Goal: Ask a question

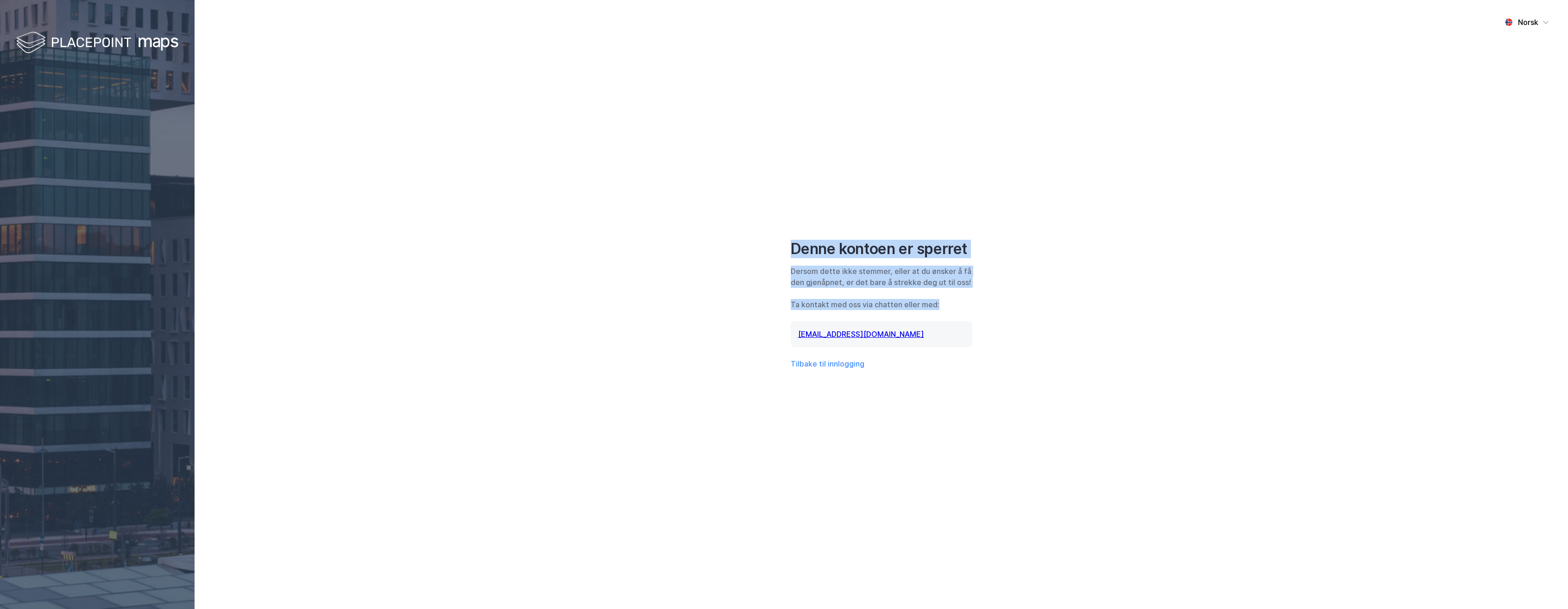
drag, startPoint x: 841, startPoint y: 245, endPoint x: 967, endPoint y: 308, distance: 140.9
click at [967, 308] on div "Norsk Denne kontoen er sperret [PERSON_NAME] dette ikke stemmer, eller at du øn…" at bounding box center [881, 304] width 1373 height 609
click at [967, 308] on div "Ta kontakt med oss via chatten eller med:" at bounding box center [881, 305] width 181 height 11
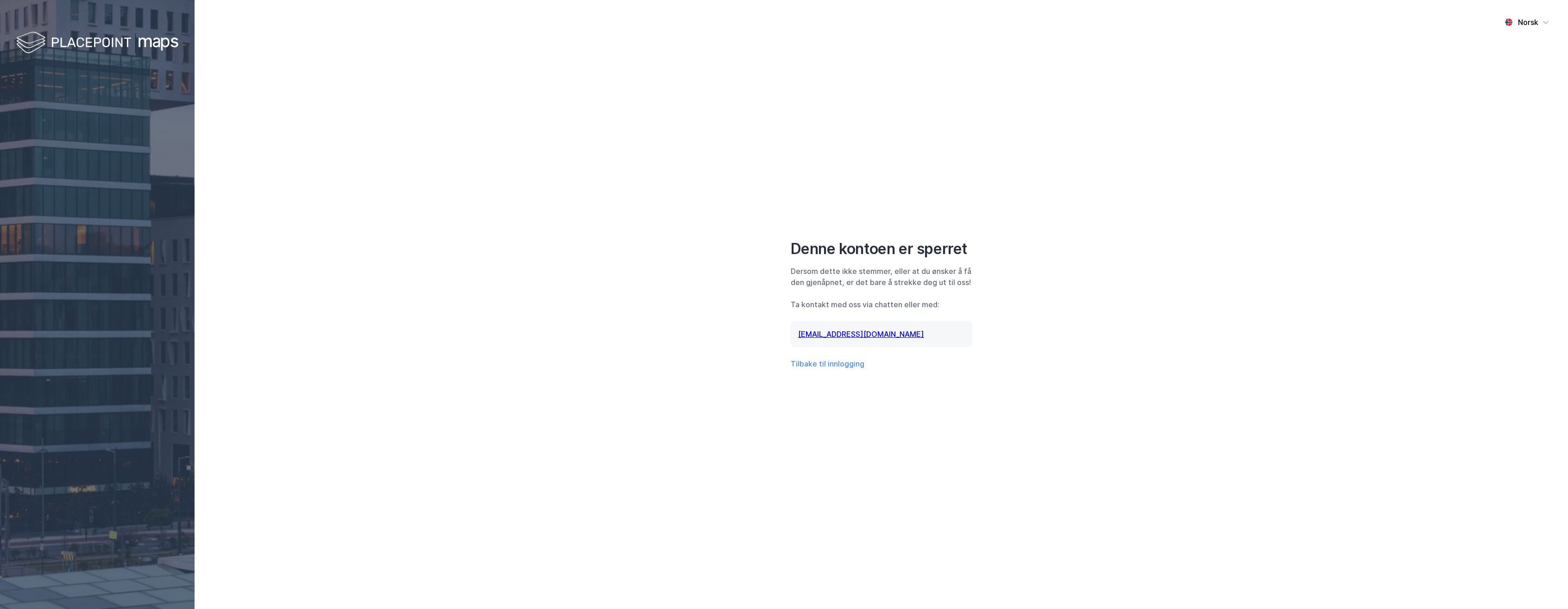
click at [956, 305] on div "Ta kontakt med oss via chatten eller med:" at bounding box center [881, 305] width 181 height 11
click at [956, 305] on div "Ta kontakt med oss via chatten eller med:" at bounding box center [881, 305] width 181 height 11
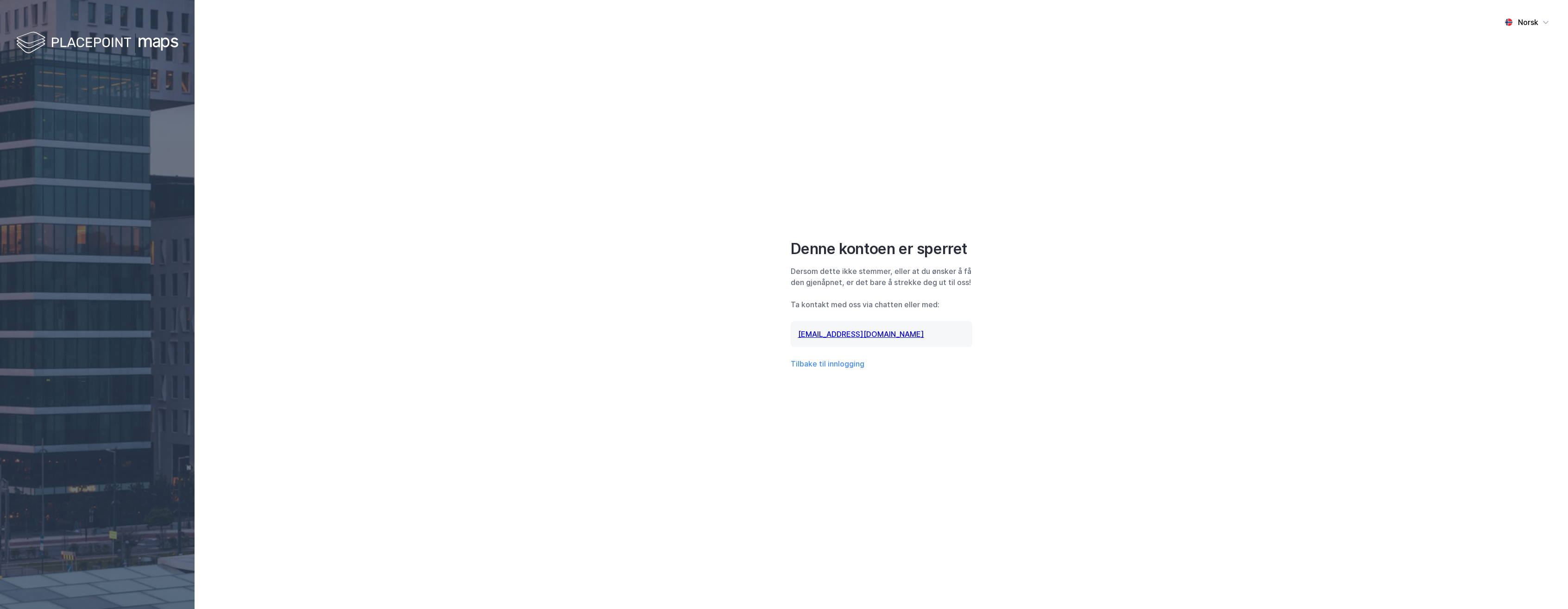
click at [956, 305] on div "Ta kontakt med oss via chatten eller med:" at bounding box center [881, 305] width 181 height 11
click at [953, 307] on div "Ta kontakt med oss via chatten eller med:" at bounding box center [881, 305] width 181 height 11
click at [951, 306] on div "Ta kontakt med oss via chatten eller med:" at bounding box center [881, 305] width 181 height 11
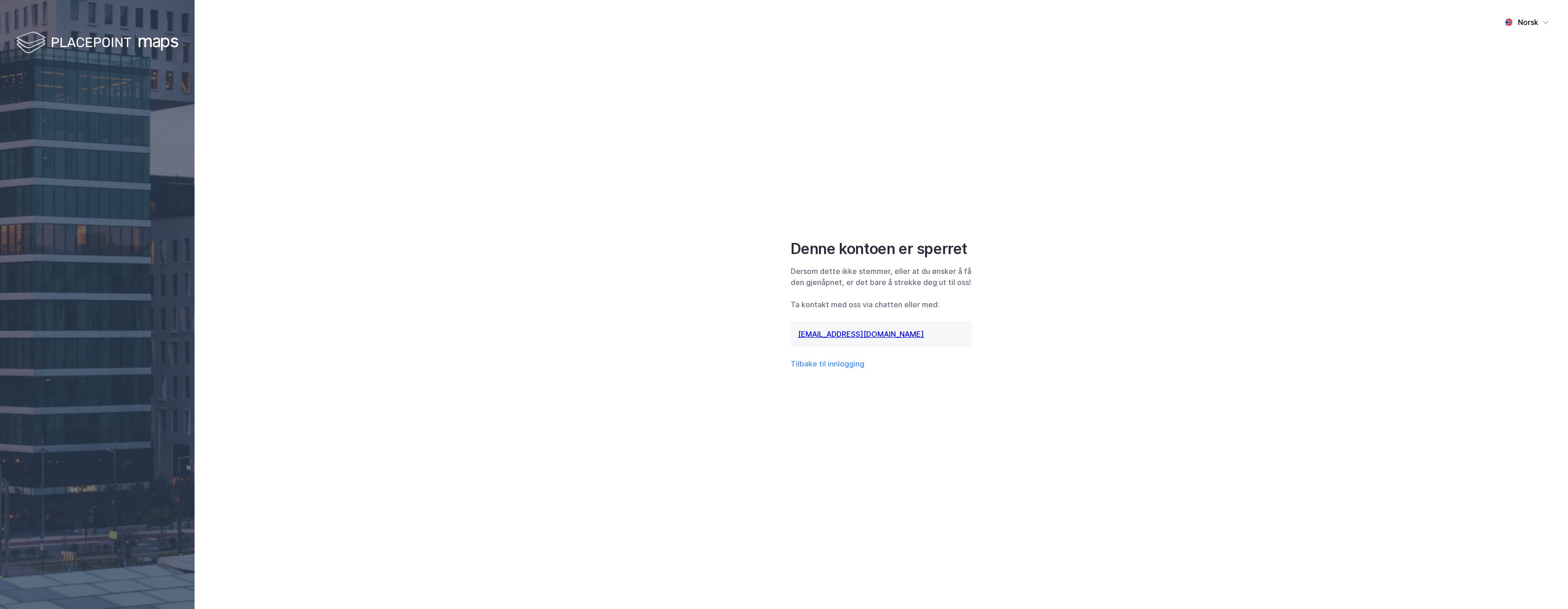
click at [944, 304] on div "Ta kontakt med oss via chatten eller med:" at bounding box center [881, 305] width 181 height 11
click at [1012, 315] on div "Norsk Denne kontoen er sperret [PERSON_NAME] dette ikke stemmer, eller at du øn…" at bounding box center [881, 304] width 1373 height 609
click at [940, 301] on div "Ta kontakt med oss via chatten eller med:" at bounding box center [881, 305] width 181 height 11
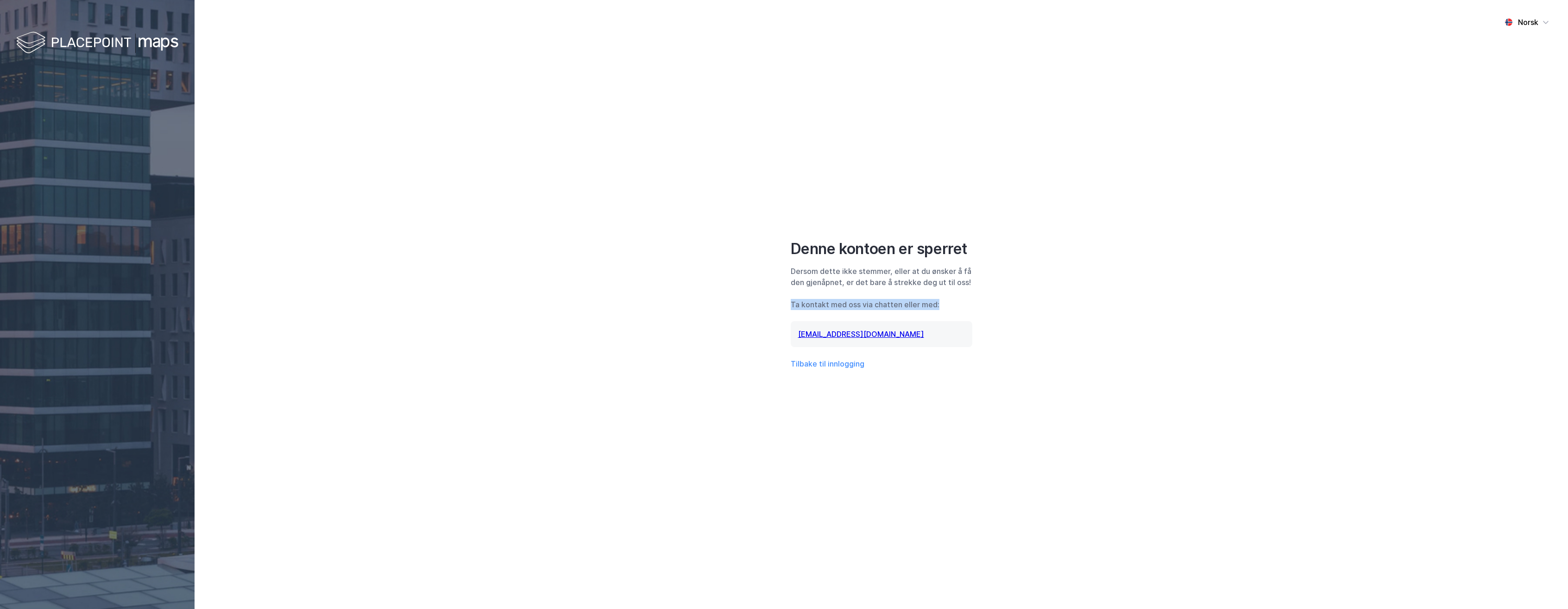
drag, startPoint x: 940, startPoint y: 301, endPoint x: 929, endPoint y: 301, distance: 11.0
click at [929, 301] on div "Ta kontakt med oss via chatten eller med:" at bounding box center [881, 305] width 181 height 11
click at [914, 298] on div "Denne kontoen er sperret Dersom dette ikke stemmer, eller at du ønsker å få den…" at bounding box center [881, 304] width 181 height 130
click at [1041, 322] on div "Norsk Denne kontoen er sperret [PERSON_NAME] dette ikke stemmer, eller at du øn…" at bounding box center [881, 304] width 1373 height 609
